Goal: Navigation & Orientation: Find specific page/section

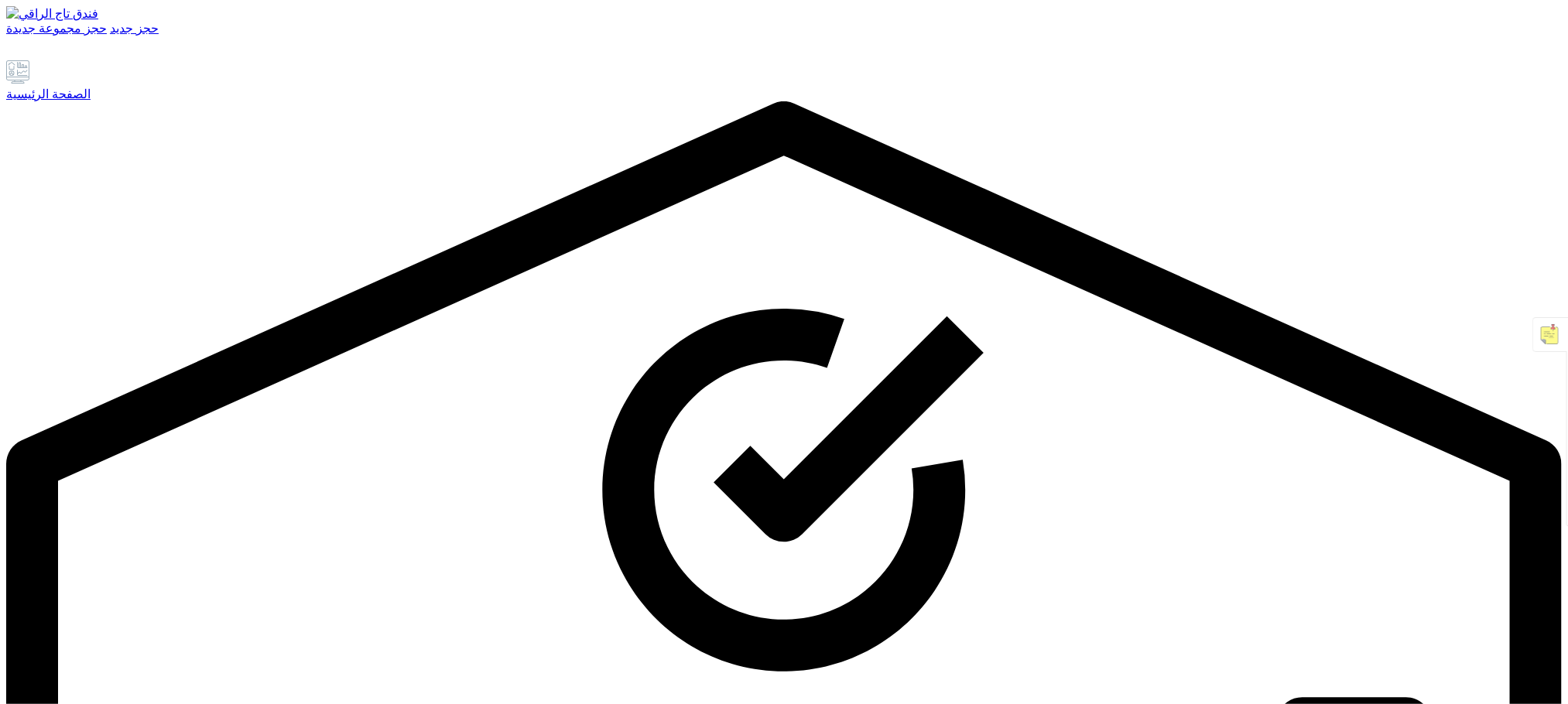
click at [63, 101] on font "الصفحة الرئيسية" at bounding box center [48, 94] width 85 height 13
click at [91, 101] on font "الصفحة الرئيسية" at bounding box center [48, 94] width 85 height 13
